Goal: Complete application form: Complete application form

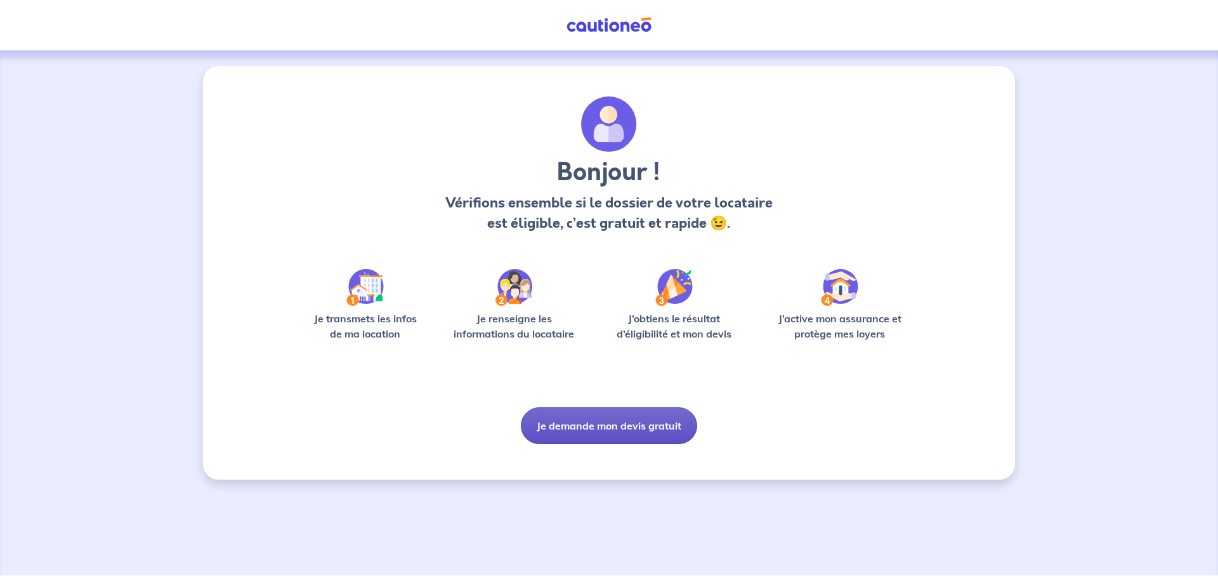
click at [622, 421] on button "Je demande mon devis gratuit" at bounding box center [609, 425] width 176 height 37
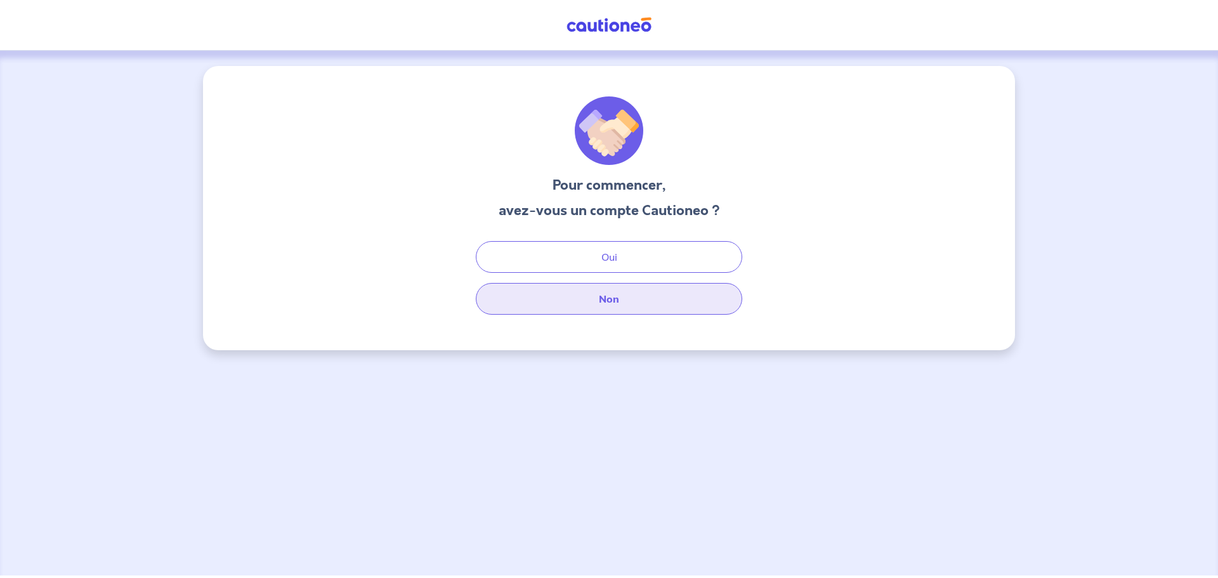
click at [613, 307] on button "Non" at bounding box center [609, 299] width 266 height 32
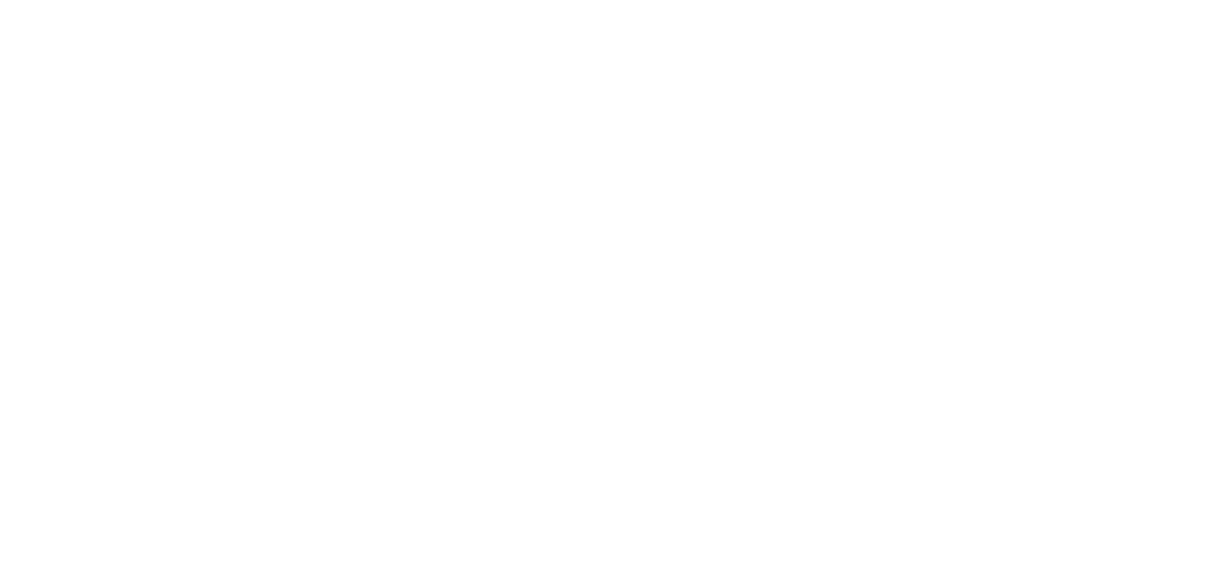
select select "FR"
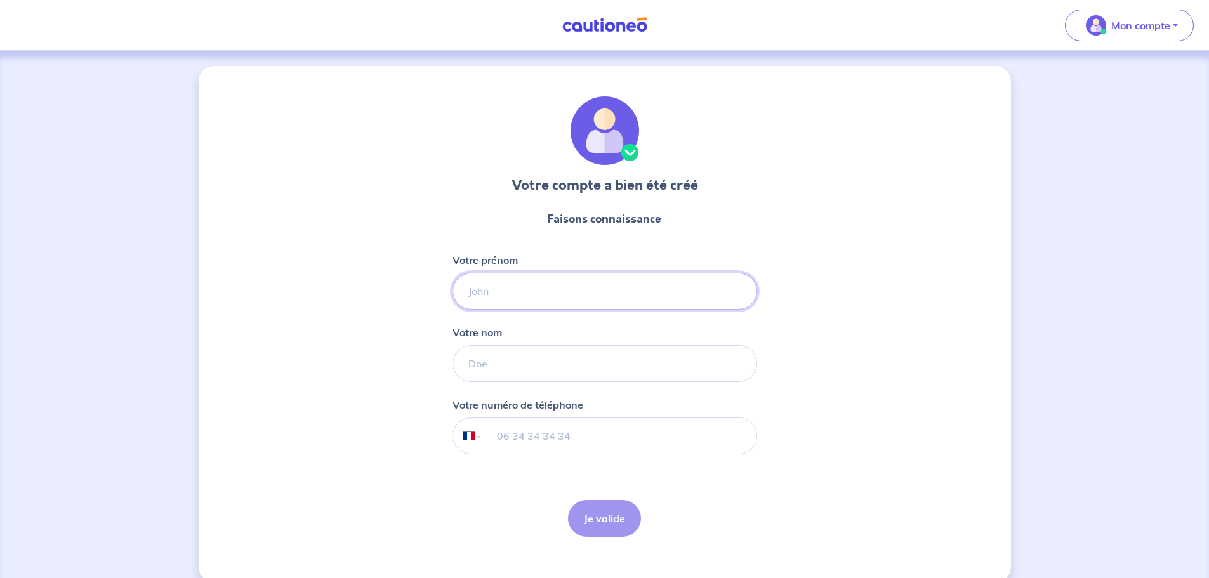
click at [587, 289] on input "Votre prénom" at bounding box center [604, 291] width 305 height 37
type input "[PERSON_NAME]"
click at [587, 355] on input "Votre nom" at bounding box center [604, 363] width 305 height 37
type input "ATLAN"
click at [580, 430] on input "tel" at bounding box center [619, 436] width 274 height 36
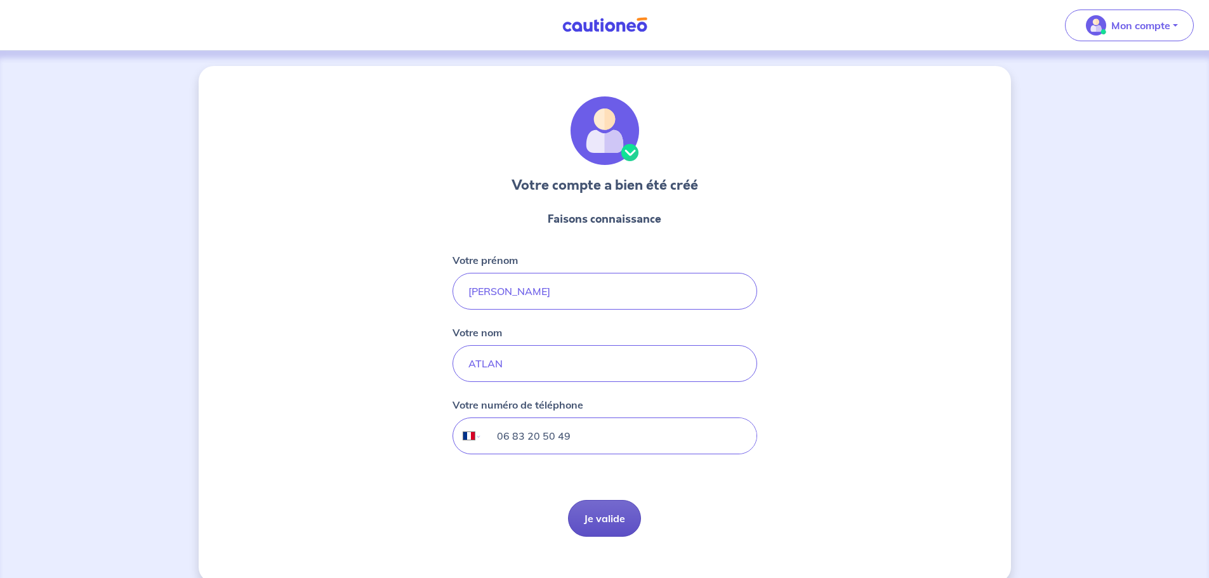
type input "06 83 20 50 49"
click at [601, 510] on button "Je valide" at bounding box center [604, 518] width 73 height 37
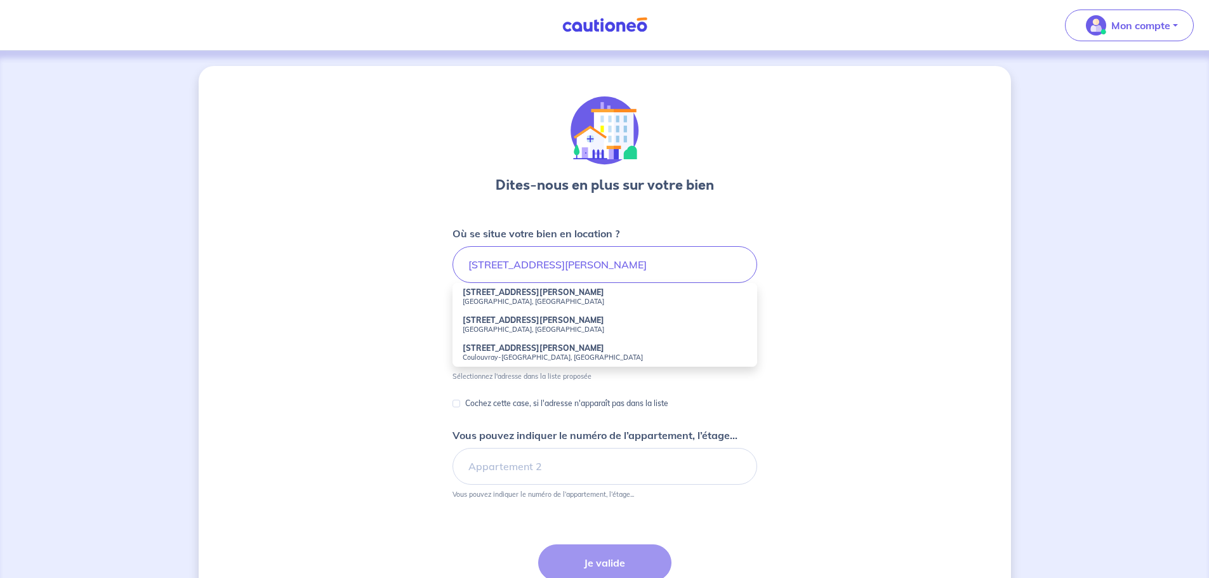
click at [563, 357] on small "Coulouvray-[GEOGRAPHIC_DATA], [GEOGRAPHIC_DATA]" at bounding box center [604, 357] width 284 height 9
type input "[STREET_ADDRESS][PERSON_NAME]"
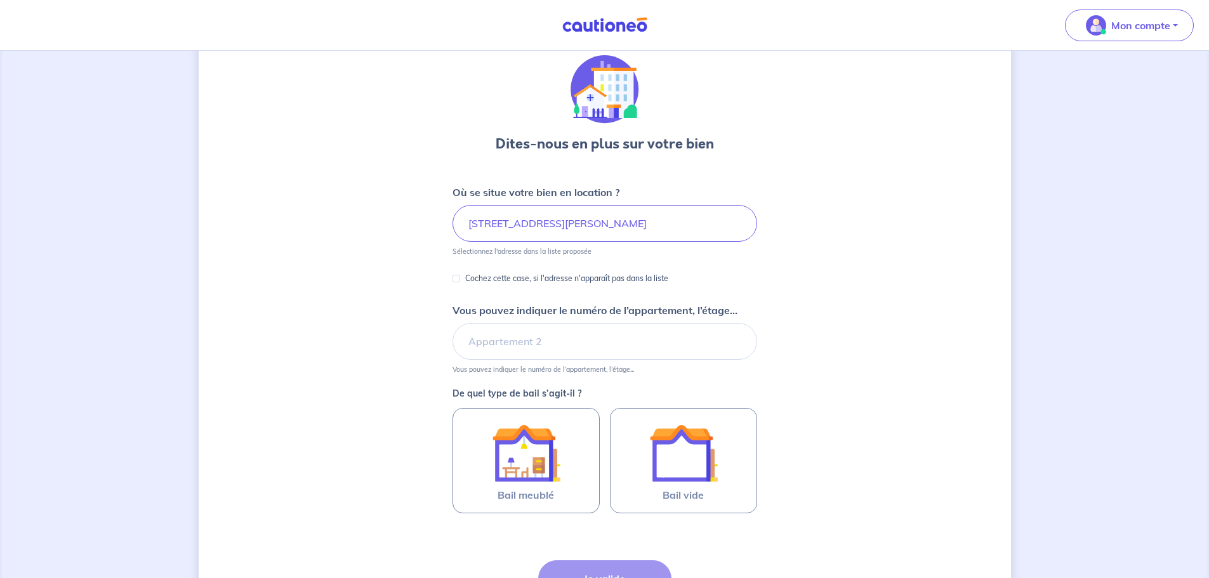
scroll to position [63, 0]
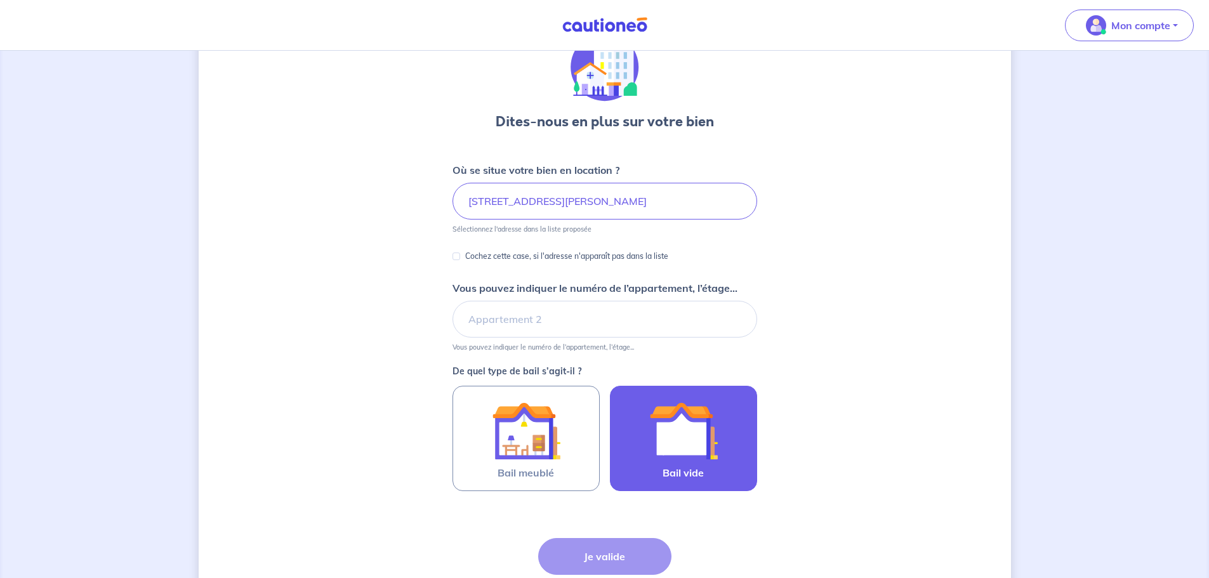
click at [744, 445] on label "Bail vide" at bounding box center [683, 438] width 147 height 105
click at [0, 0] on input "Bail vide" at bounding box center [0, 0] width 0 height 0
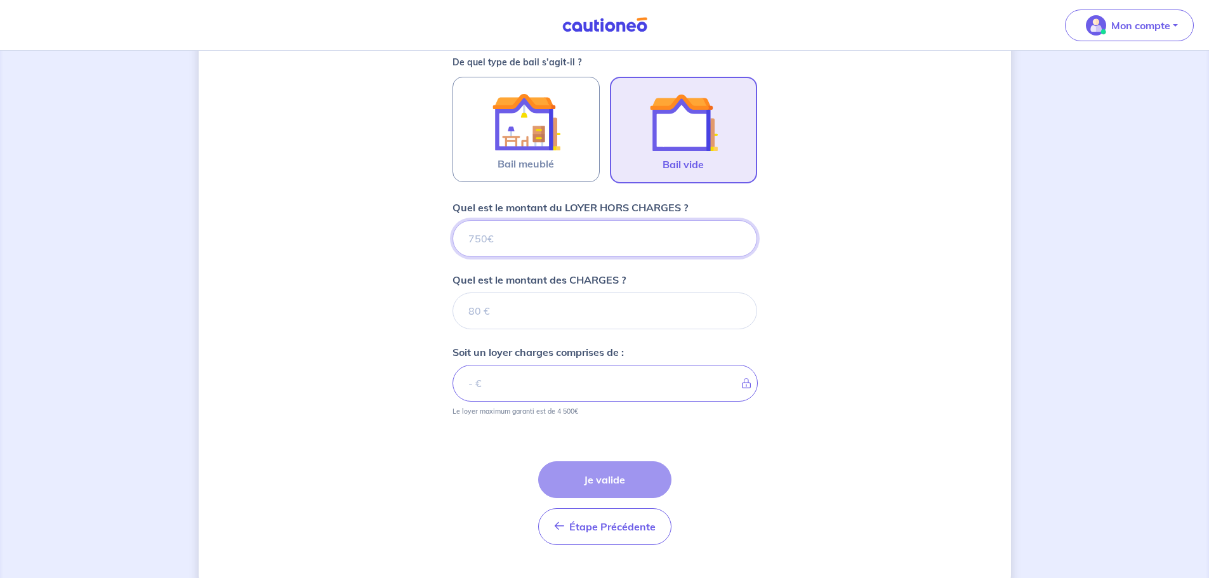
scroll to position [400, 0]
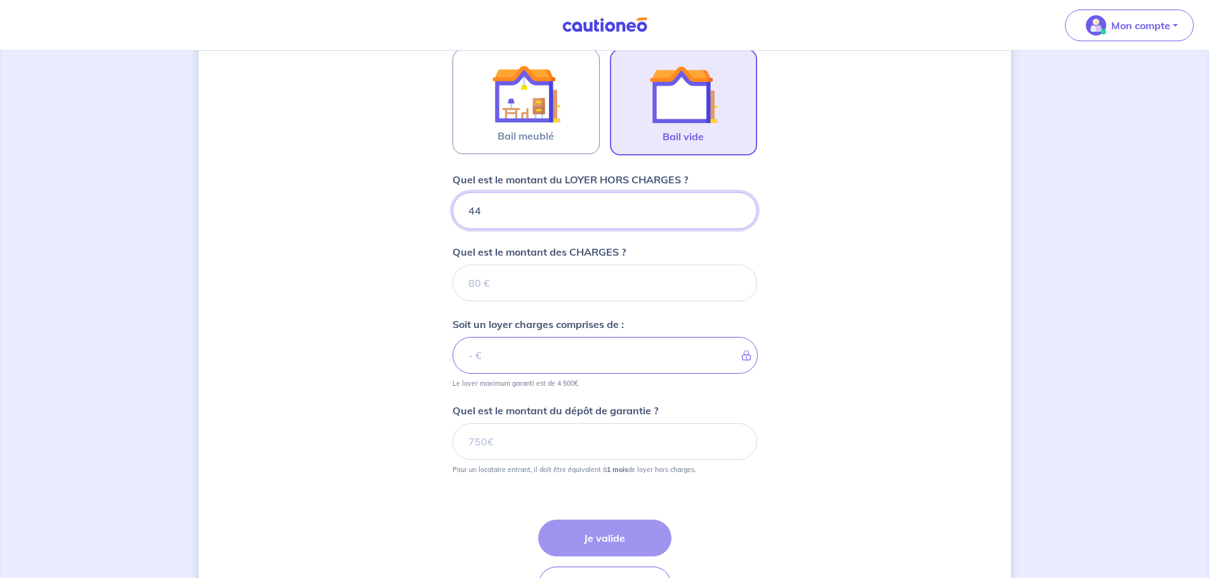
type input "445"
click at [376, 301] on div "Dites-nous en plus sur votre bien Où se situe votre bien en location ? [STREET_…" at bounding box center [605, 157] width 812 height 983
click at [532, 207] on input "445" at bounding box center [604, 210] width 305 height 37
type input "440"
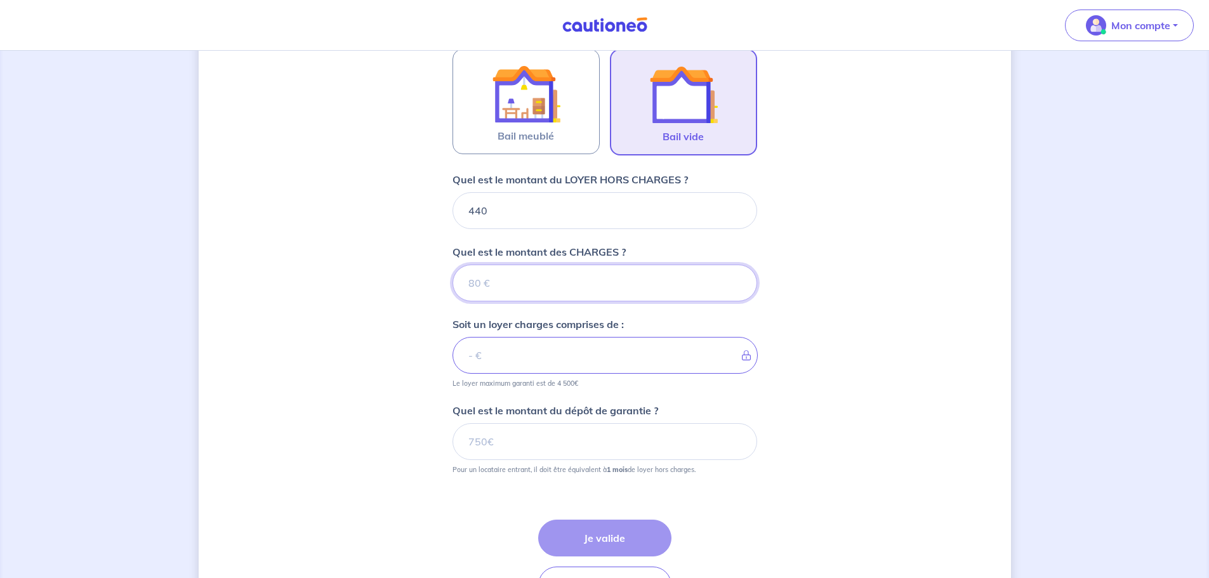
click at [508, 269] on input "Quel est le montant des CHARGES ?" at bounding box center [604, 283] width 305 height 37
type input "445"
type input "885"
type input "445.80"
type input "885.8"
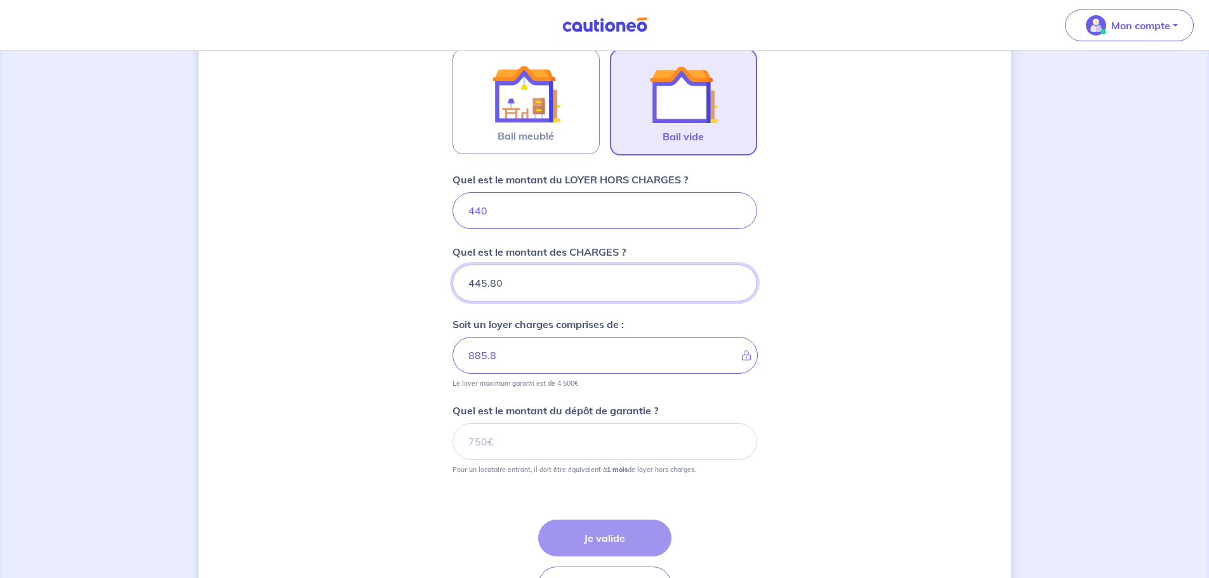
type input "445.80"
click at [357, 339] on div "Dites-nous en plus sur votre bien Où se situe votre bien en location ? [STREET_…" at bounding box center [605, 157] width 812 height 983
drag, startPoint x: 512, startPoint y: 289, endPoint x: 390, endPoint y: 285, distance: 122.5
click at [390, 285] on div "Dites-nous en plus sur votre bien Où se situe votre bien en location ? [STREET_…" at bounding box center [605, 157] width 812 height 983
type input "440"
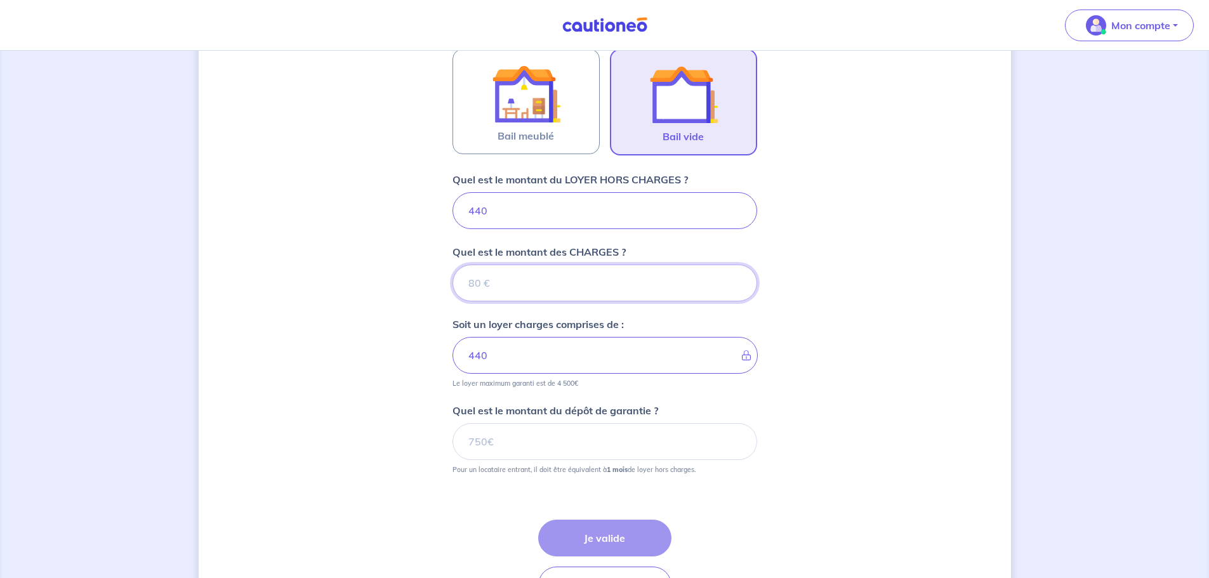
type input "5"
type input "445"
type input "5.80"
type input "445.8"
type input "5.80"
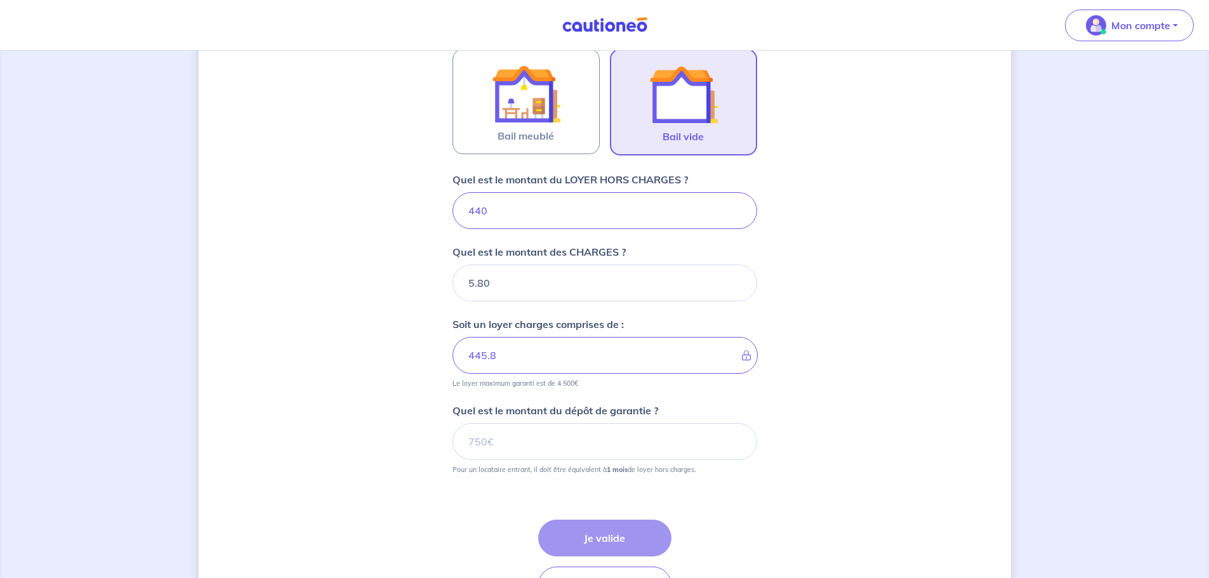
click at [390, 285] on div "Dites-nous en plus sur votre bien Où se situe votre bien en location ? [STREET_…" at bounding box center [605, 157] width 812 height 983
click at [542, 443] on input "Quel est le montant du dépôt de garantie ?" at bounding box center [604, 441] width 305 height 37
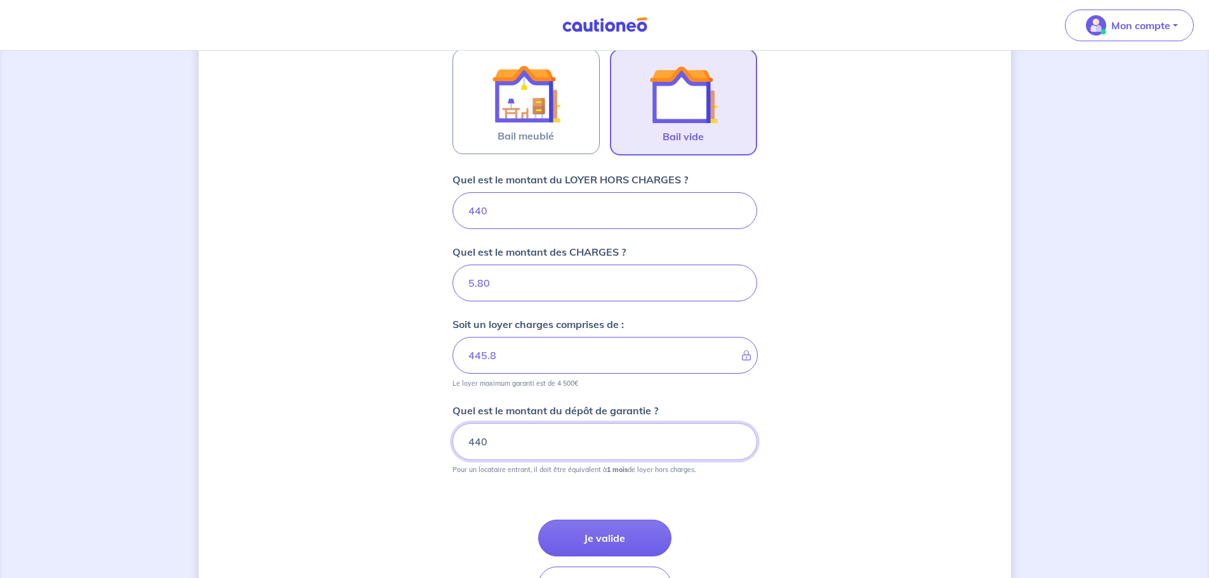
type input "440"
click at [380, 449] on div "Dites-nous en plus sur votre bien Où se situe votre bien en location ? [STREET_…" at bounding box center [605, 157] width 812 height 983
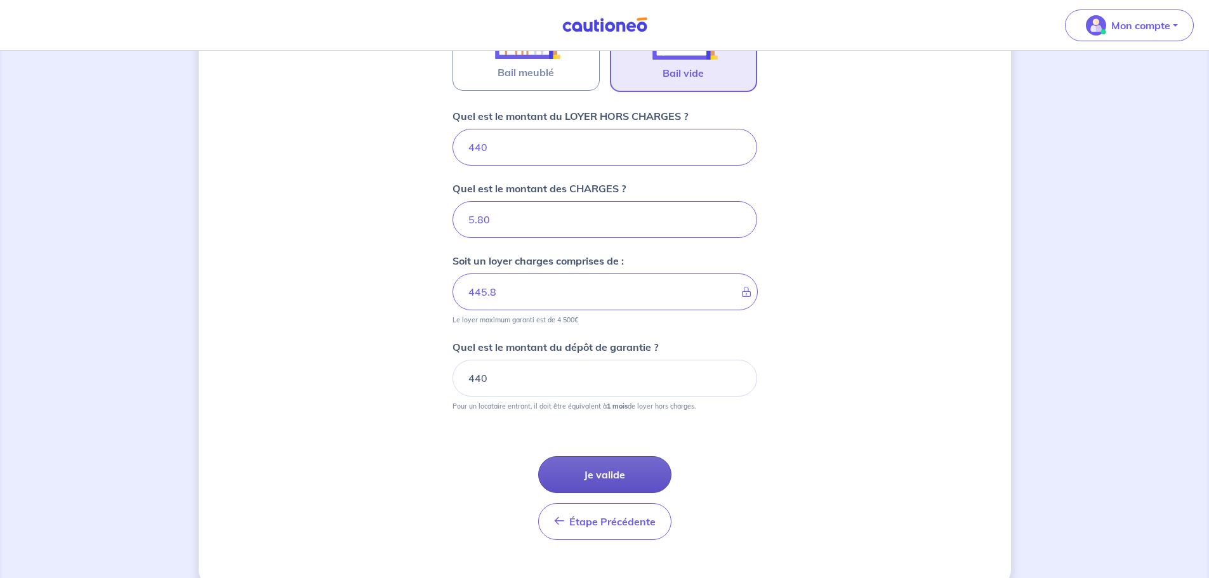
click at [652, 475] on button "Je valide" at bounding box center [604, 474] width 133 height 37
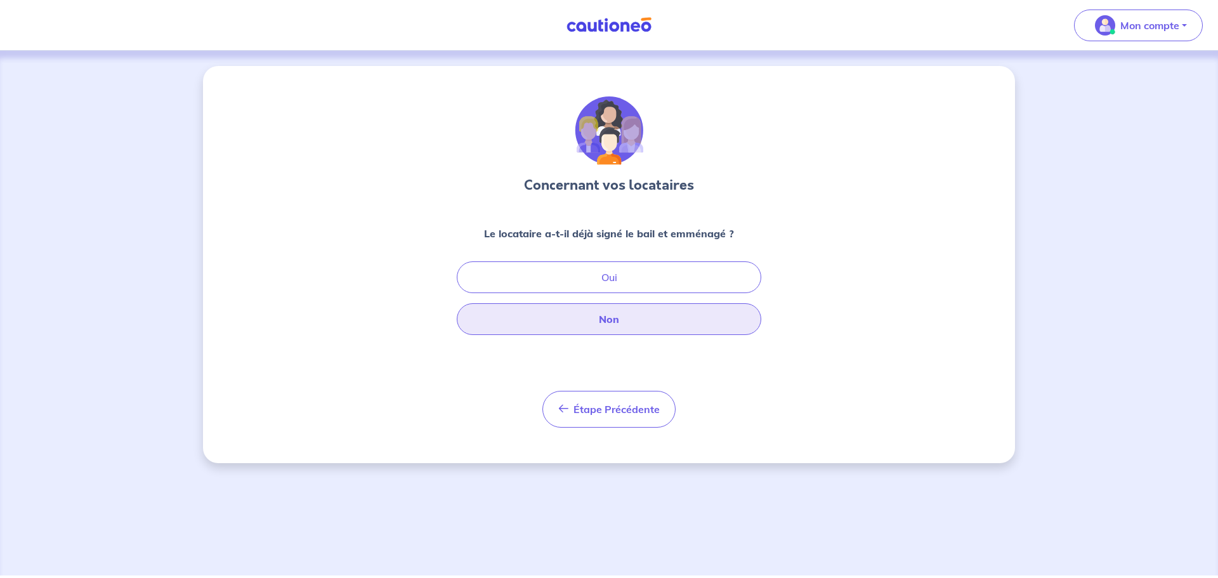
click at [652, 331] on button "Non" at bounding box center [609, 319] width 305 height 32
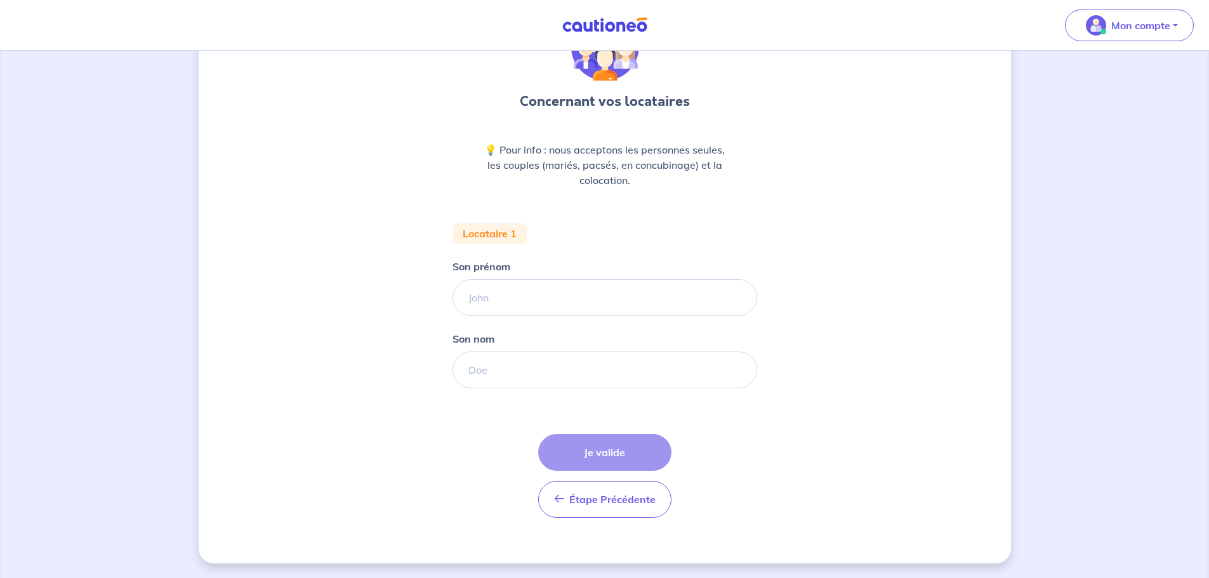
scroll to position [84, 0]
click at [608, 456] on div "Étape Précédente Précédent Je valide Je valide" at bounding box center [604, 475] width 133 height 84
click at [620, 507] on button "Étape Précédente Précédent" at bounding box center [604, 498] width 133 height 37
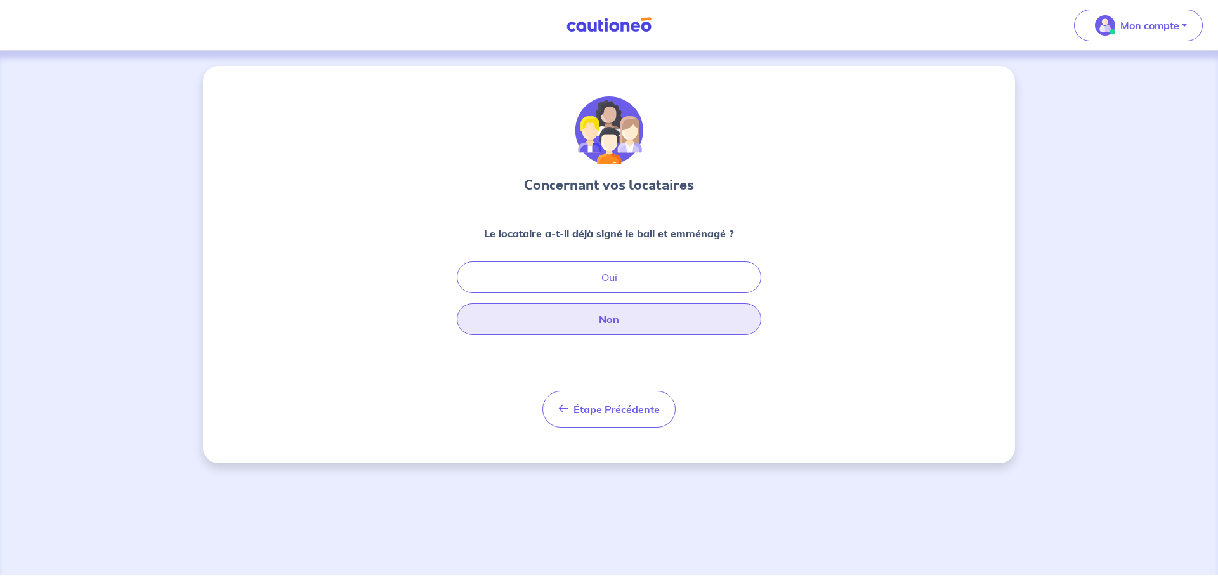
click at [640, 317] on button "Non" at bounding box center [609, 319] width 305 height 32
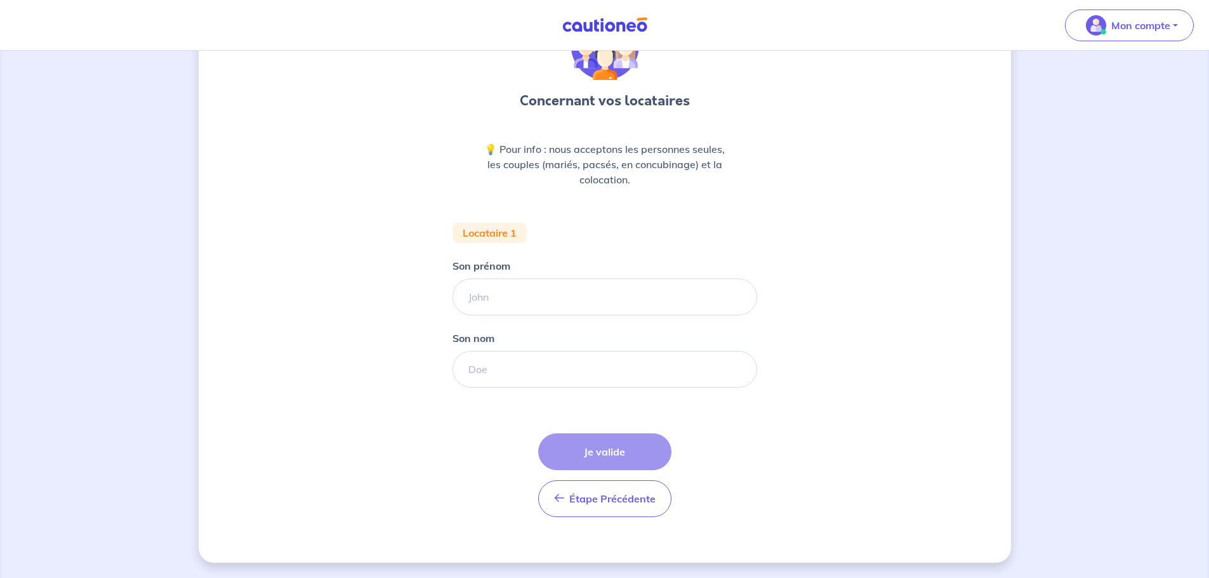
click at [598, 278] on div "Son prénom" at bounding box center [604, 286] width 305 height 57
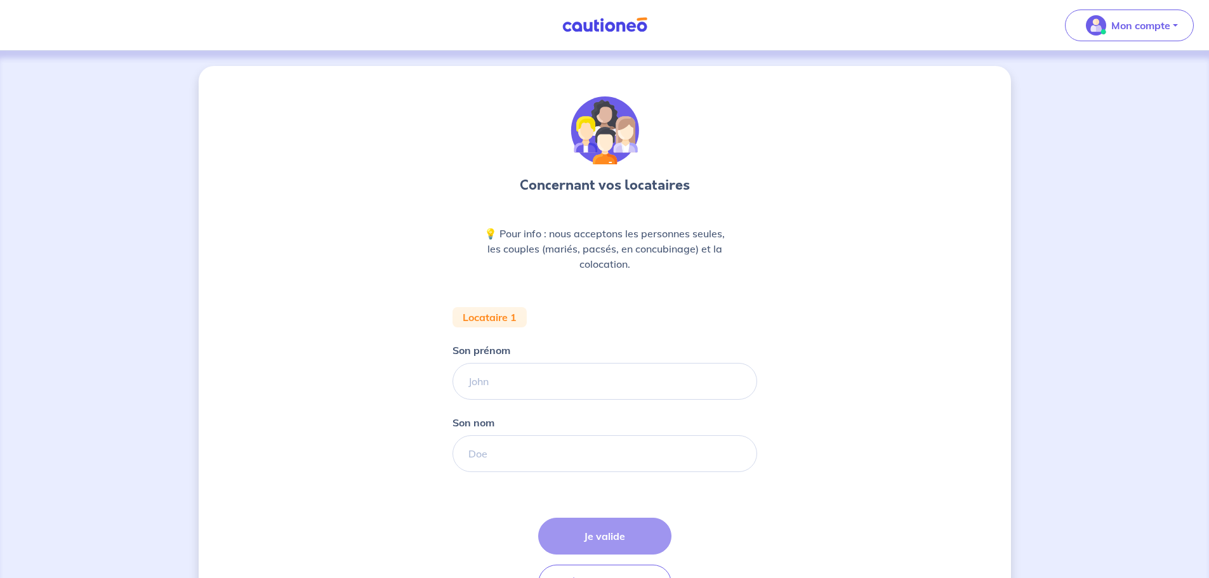
scroll to position [84, 0]
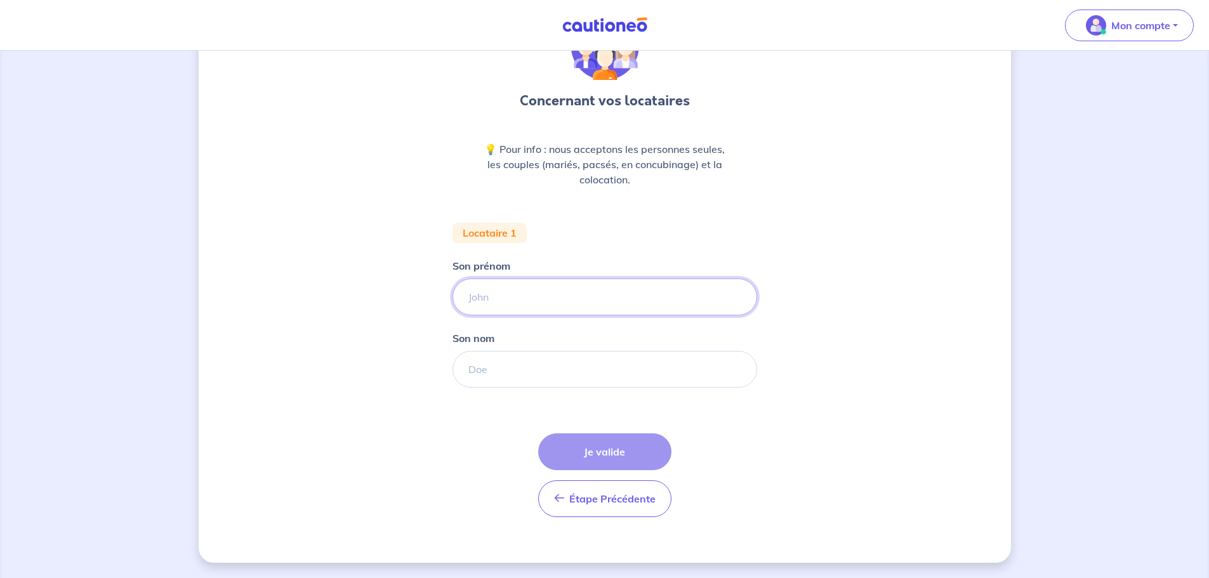
click at [575, 299] on input "Son prénom" at bounding box center [604, 296] width 305 height 37
drag, startPoint x: 577, startPoint y: 428, endPoint x: 577, endPoint y: 412, distance: 15.2
click at [577, 428] on form "Locataire 1 Son prénom [PERSON_NAME] nom Étape Précédente Précédent Je valide J…" at bounding box center [604, 375] width 305 height 305
click at [577, 396] on form "Locataire 1 Son prénom [PERSON_NAME] nom Étape Précédente Précédent Je valide J…" at bounding box center [604, 375] width 305 height 305
click at [578, 385] on input "Son nom" at bounding box center [604, 369] width 305 height 37
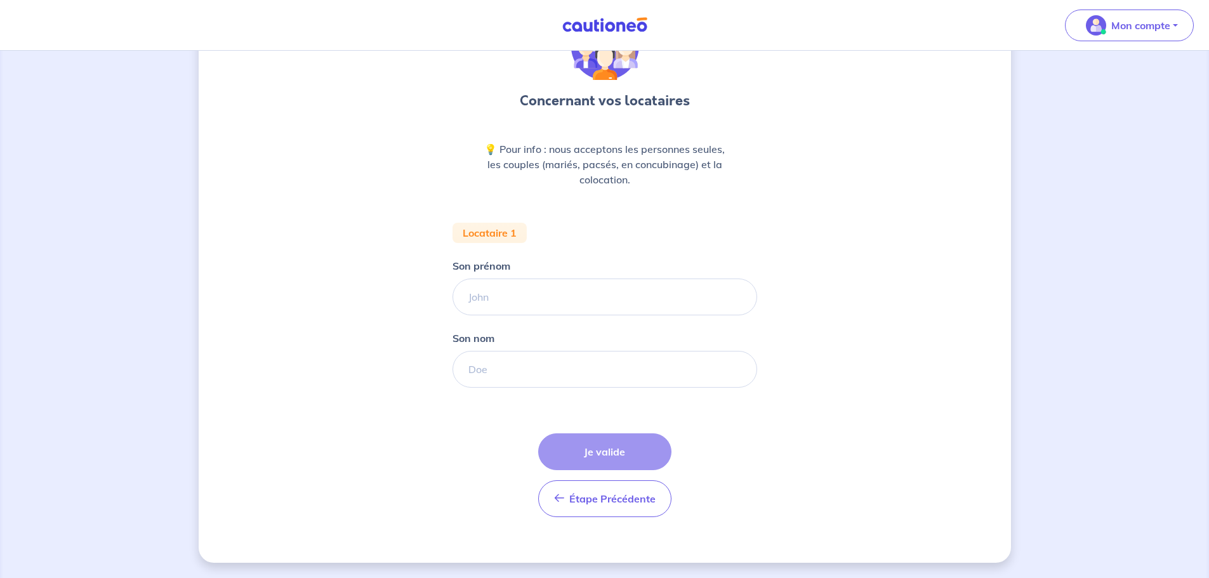
click at [591, 457] on div "Étape Précédente Précédent Je valide Je valide" at bounding box center [604, 475] width 133 height 84
click at [568, 317] on form "Locataire 1 Son prénom [PERSON_NAME] nom Étape Précédente Précédent Je valide J…" at bounding box center [604, 375] width 305 height 305
click at [602, 489] on button "Étape Précédente Précédent" at bounding box center [604, 498] width 133 height 37
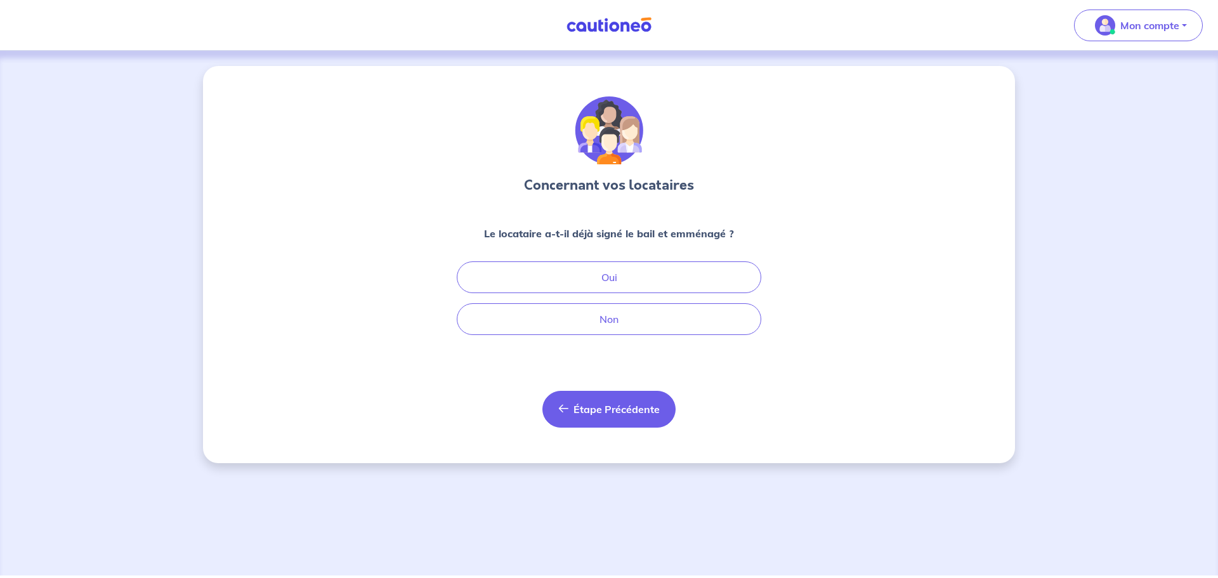
click at [622, 402] on button "Étape Précédente Précédent" at bounding box center [608, 409] width 133 height 37
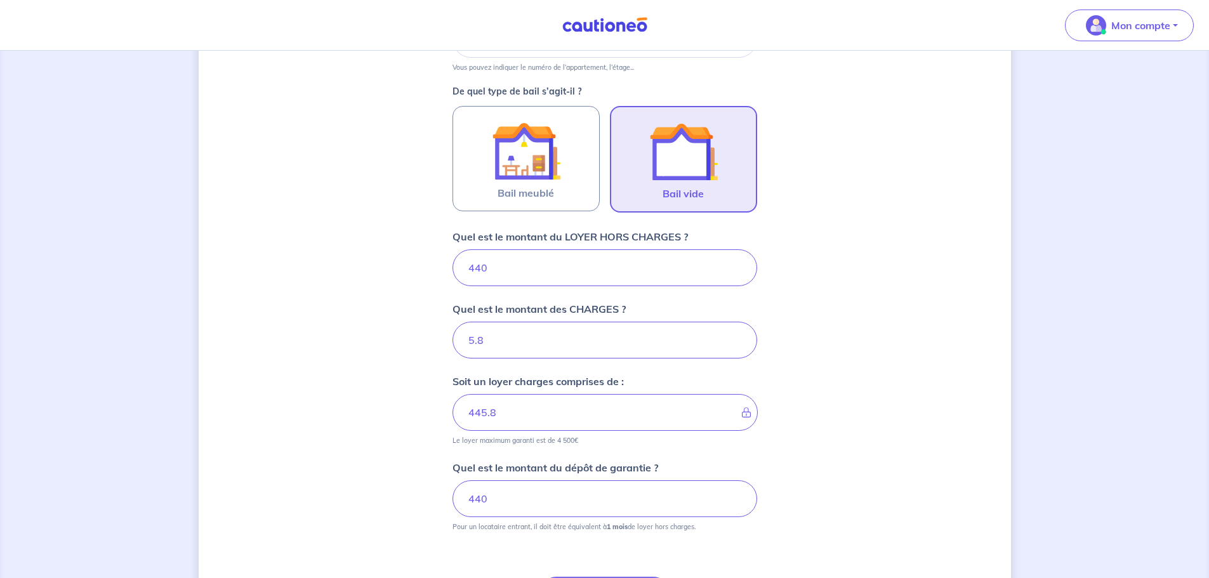
scroll to position [381, 0]
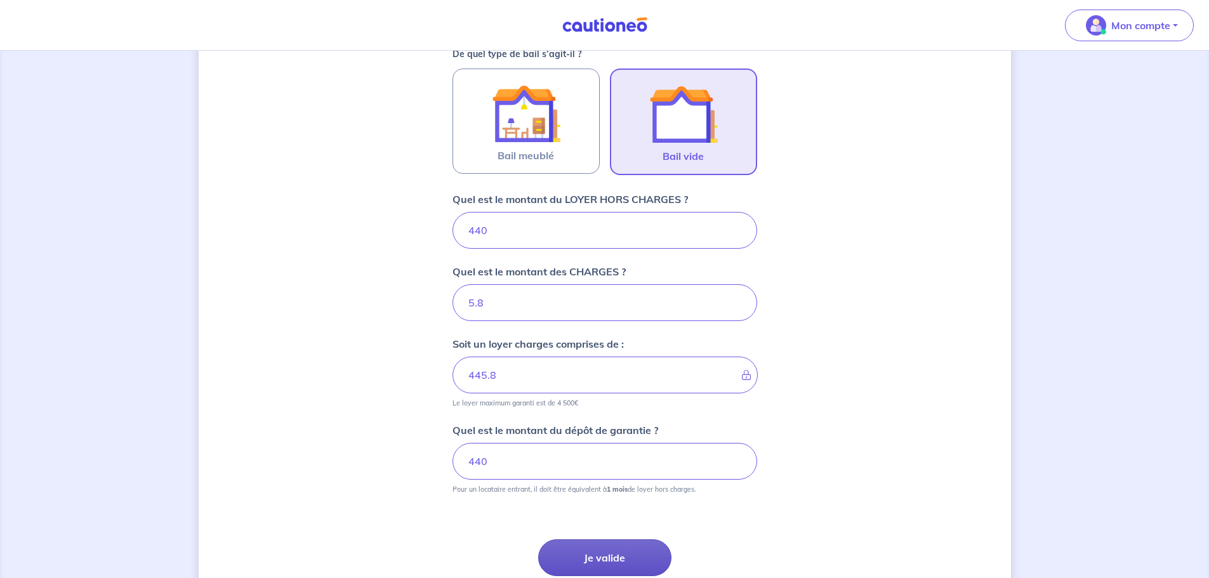
click at [602, 569] on button "Je valide" at bounding box center [604, 557] width 133 height 37
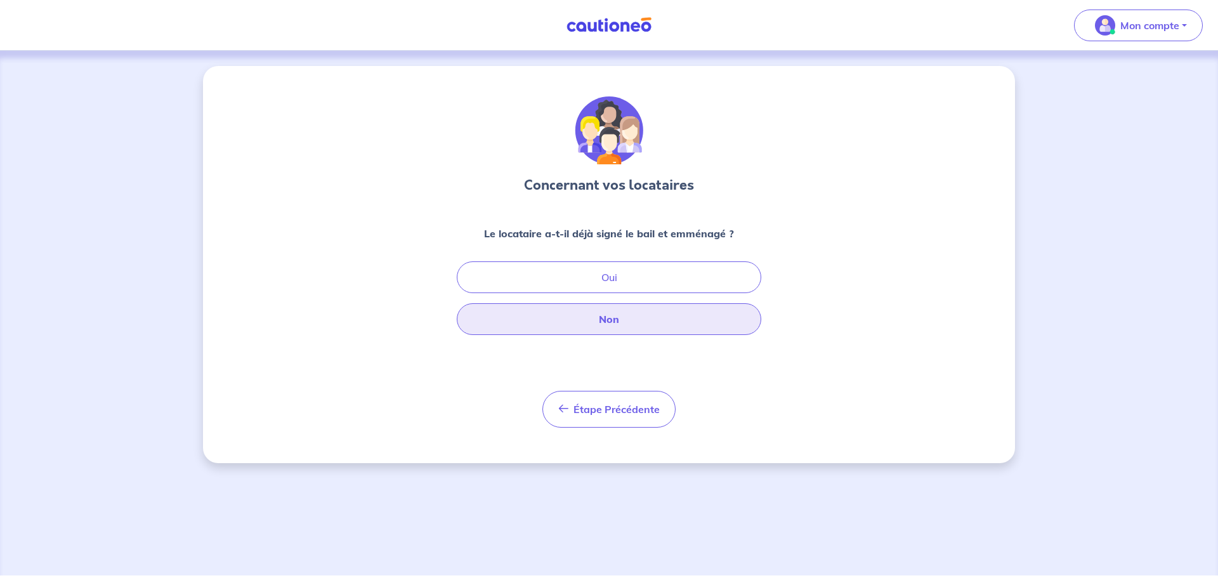
click at [641, 315] on button "Non" at bounding box center [609, 319] width 305 height 32
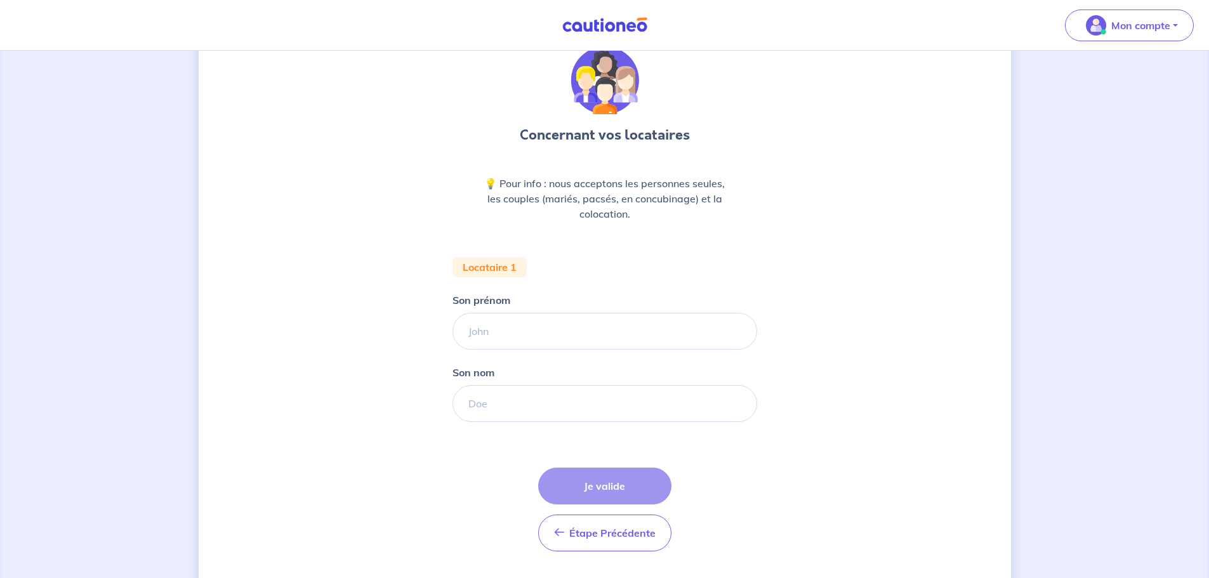
scroll to position [21, 0]
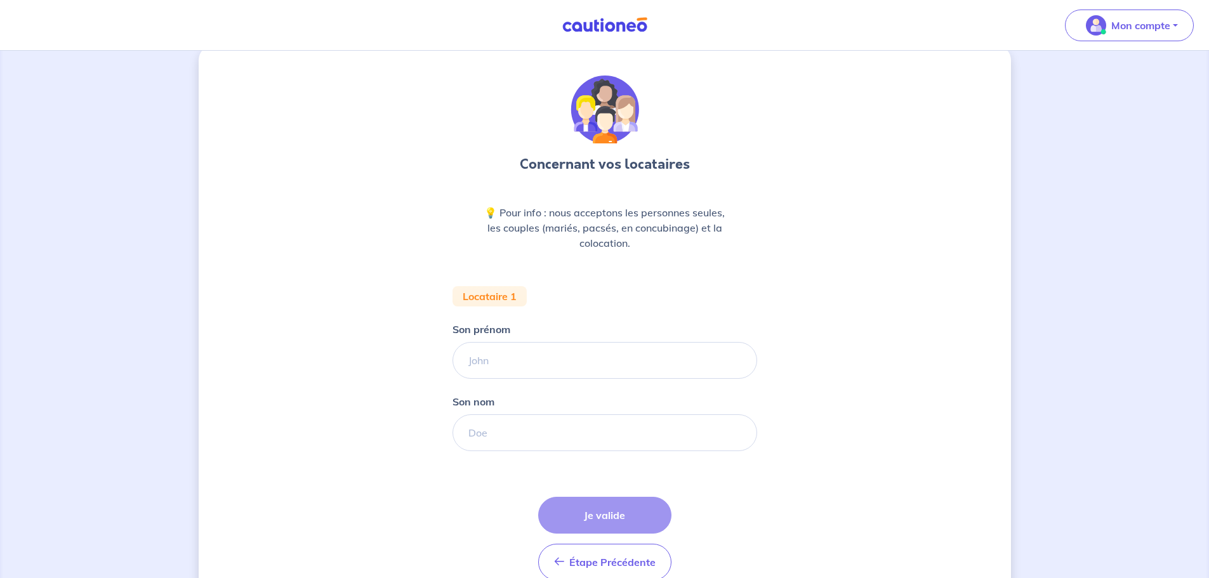
click at [618, 508] on div "Étape Précédente Précédent Je valide Je valide" at bounding box center [604, 539] width 133 height 84
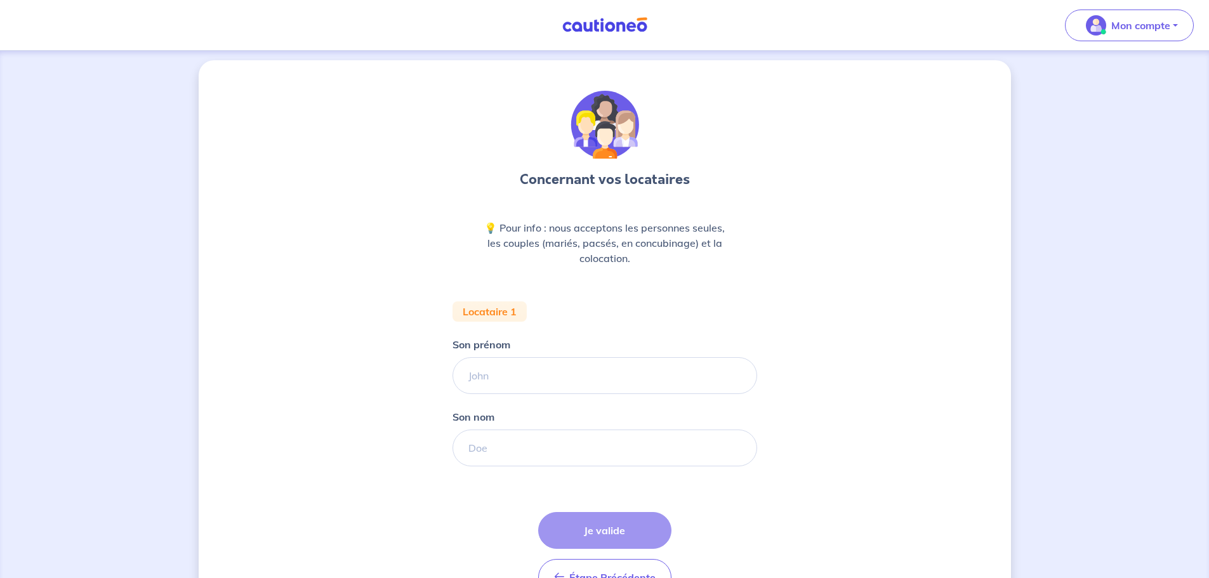
scroll to position [0, 0]
